Goal: Leave review/rating: Leave review/rating

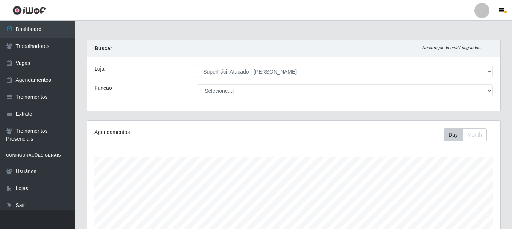
select select "399"
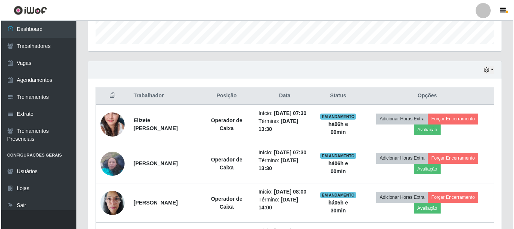
scroll to position [222, 0]
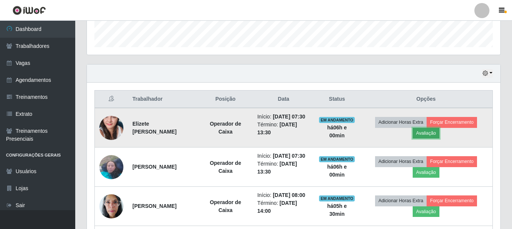
click at [435, 137] on button "Avaliação" at bounding box center [426, 133] width 27 height 11
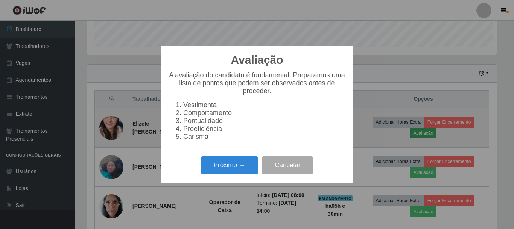
scroll to position [156, 410]
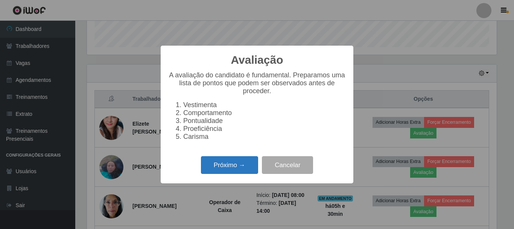
click at [223, 165] on button "Próximo →" at bounding box center [229, 165] width 57 height 18
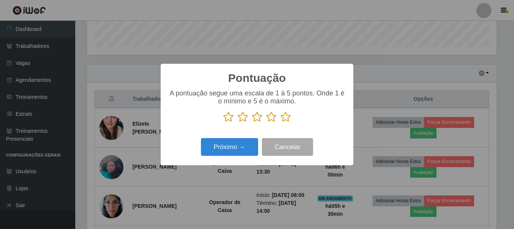
click at [230, 119] on icon at bounding box center [228, 116] width 11 height 11
click at [223, 122] on input "radio" at bounding box center [223, 122] width 0 height 0
click at [243, 119] on icon at bounding box center [243, 116] width 11 height 11
click at [238, 122] on input "radio" at bounding box center [238, 122] width 0 height 0
click at [257, 119] on icon at bounding box center [257, 116] width 11 height 11
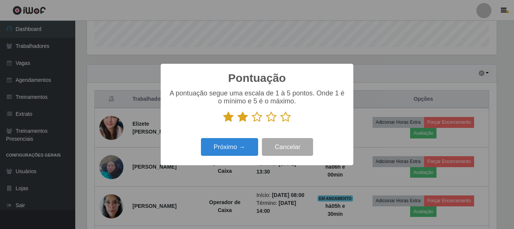
click at [252, 122] on input "radio" at bounding box center [252, 122] width 0 height 0
click at [273, 118] on icon at bounding box center [271, 116] width 11 height 11
click at [266, 122] on input "radio" at bounding box center [266, 122] width 0 height 0
click at [288, 116] on icon at bounding box center [286, 116] width 11 height 11
click at [281, 122] on input "radio" at bounding box center [281, 122] width 0 height 0
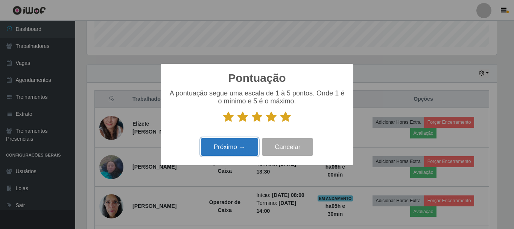
click at [246, 146] on button "Próximo →" at bounding box center [229, 147] width 57 height 18
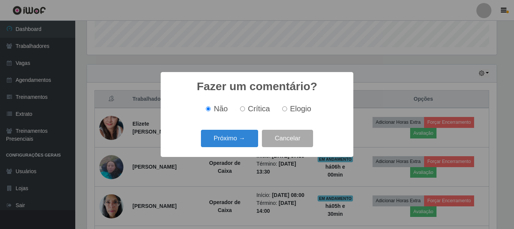
click at [245, 109] on input "Crítica" at bounding box center [242, 108] width 5 height 5
radio input "true"
click at [244, 137] on button "Próximo →" at bounding box center [229, 139] width 57 height 18
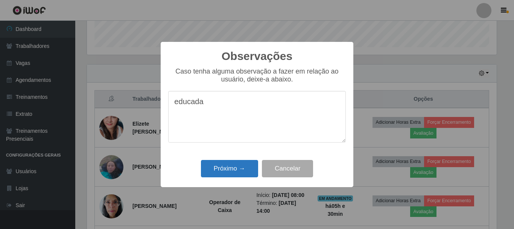
type textarea "educada"
click at [235, 166] on button "Próximo →" at bounding box center [229, 169] width 57 height 18
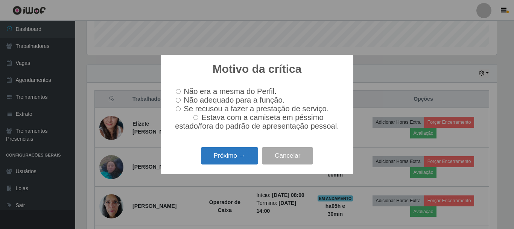
click at [236, 162] on button "Próximo →" at bounding box center [229, 156] width 57 height 18
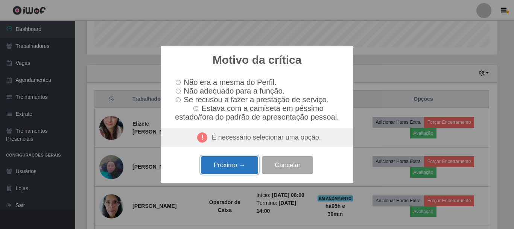
click at [236, 167] on button "Próximo →" at bounding box center [229, 165] width 57 height 18
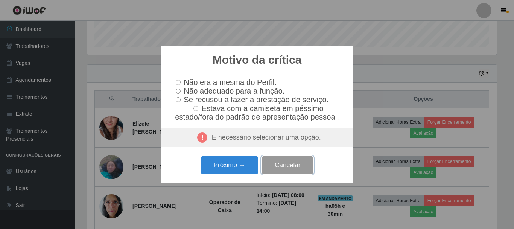
click at [279, 169] on button "Cancelar" at bounding box center [287, 165] width 51 height 18
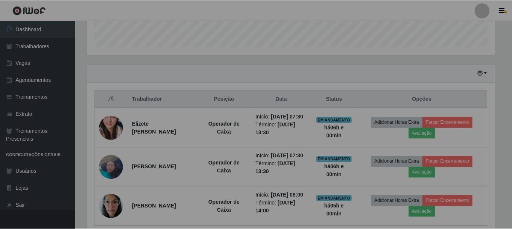
scroll to position [156, 414]
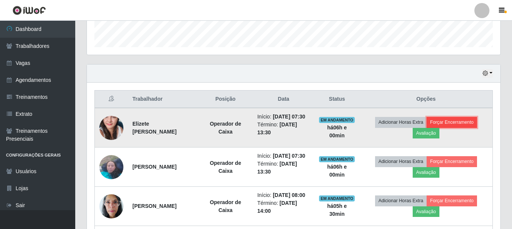
click at [457, 126] on button "Forçar Encerramento" at bounding box center [452, 122] width 50 height 11
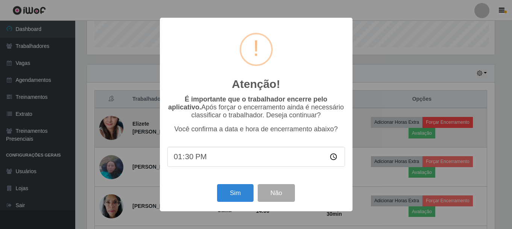
scroll to position [156, 410]
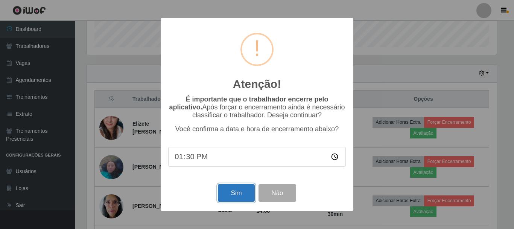
click at [242, 195] on button "Sim" at bounding box center [236, 193] width 37 height 18
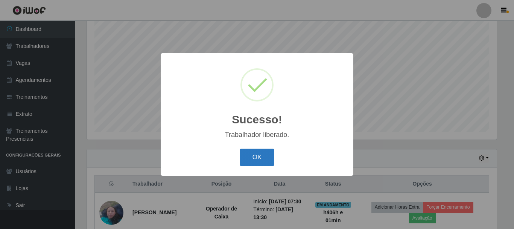
click at [263, 163] on button "OK" at bounding box center [257, 157] width 35 height 18
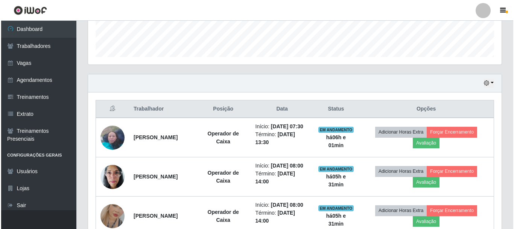
scroll to position [213, 0]
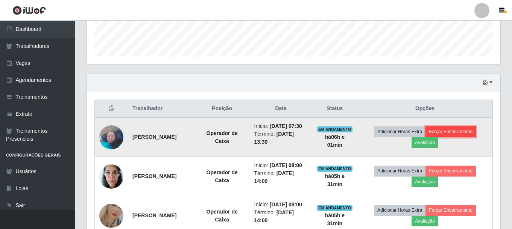
click at [459, 131] on button "Forçar Encerramento" at bounding box center [451, 131] width 50 height 11
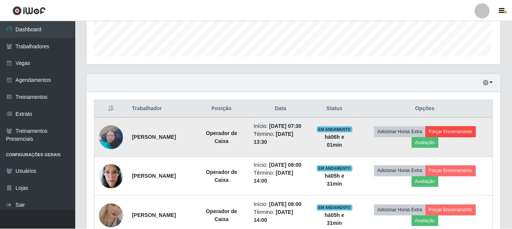
scroll to position [156, 410]
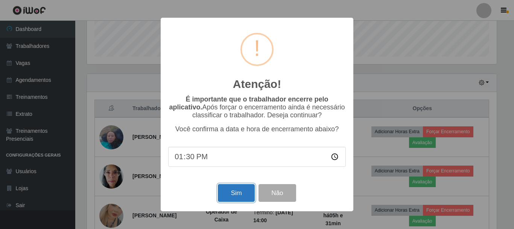
click at [243, 197] on button "Sim" at bounding box center [236, 193] width 37 height 18
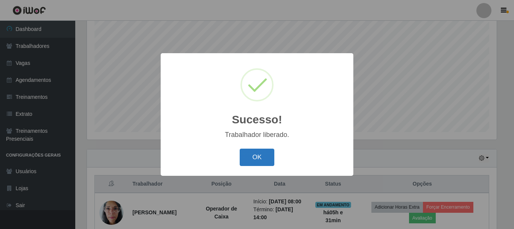
click at [258, 159] on button "OK" at bounding box center [257, 157] width 35 height 18
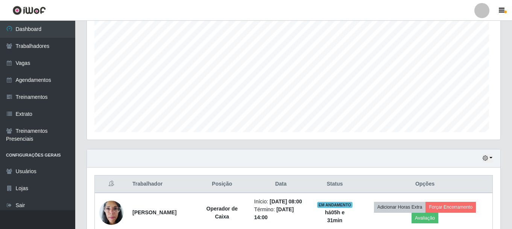
scroll to position [156, 414]
